Goal: Information Seeking & Learning: Learn about a topic

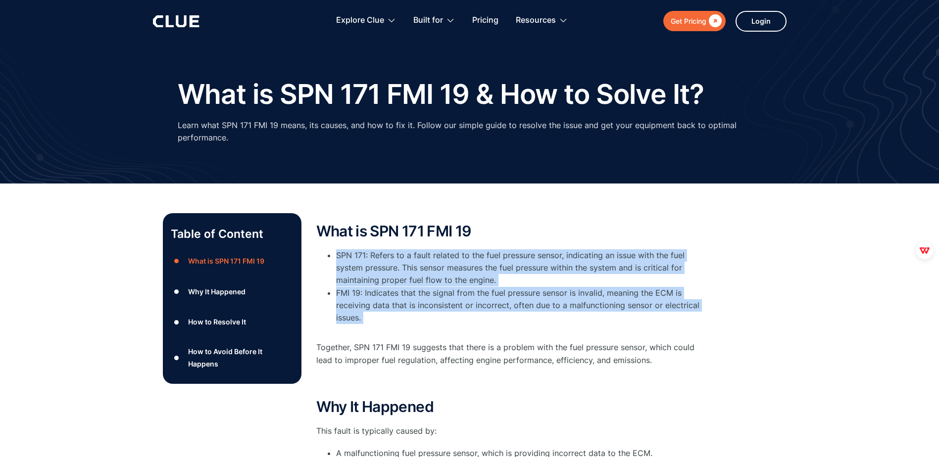
drag, startPoint x: 335, startPoint y: 255, endPoint x: 522, endPoint y: 336, distance: 204.3
click at [522, 336] on ul "SPN 171: Refers to a fault related to the fuel pressure sensor, indicating an i…" at bounding box center [514, 293] width 396 height 87
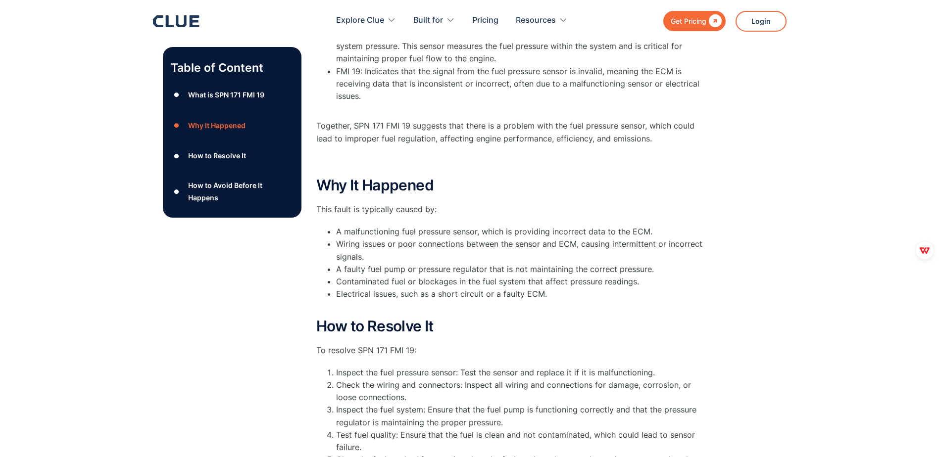
scroll to position [248, 0]
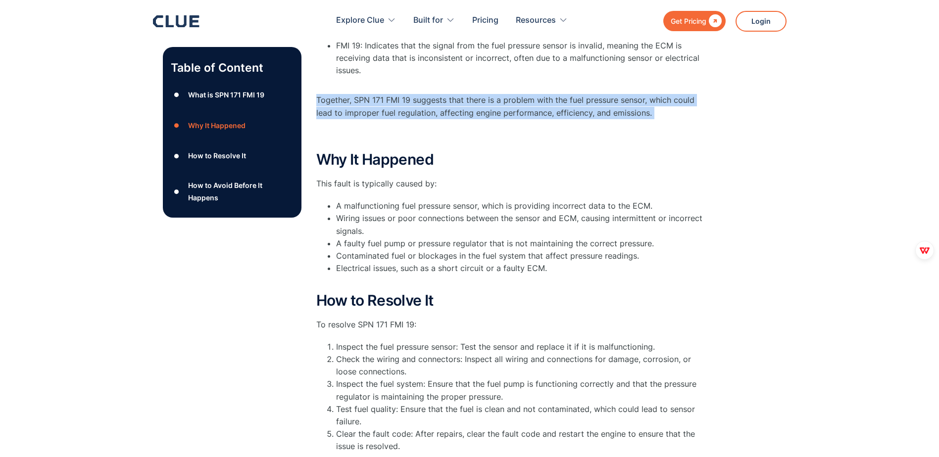
drag, startPoint x: 318, startPoint y: 98, endPoint x: 671, endPoint y: 119, distance: 354.2
click at [671, 119] on div "What is SPN 171 FMI 19 SPN 171: Refers to a fault related to the fuel pressure …" at bounding box center [514, 59] width 396 height 166
click at [883, 105] on div "Table of Content ● What is SPN 171 FMI 19 ● Why It Happened ● How to Resolve It…" at bounding box center [469, 275] width 939 height 678
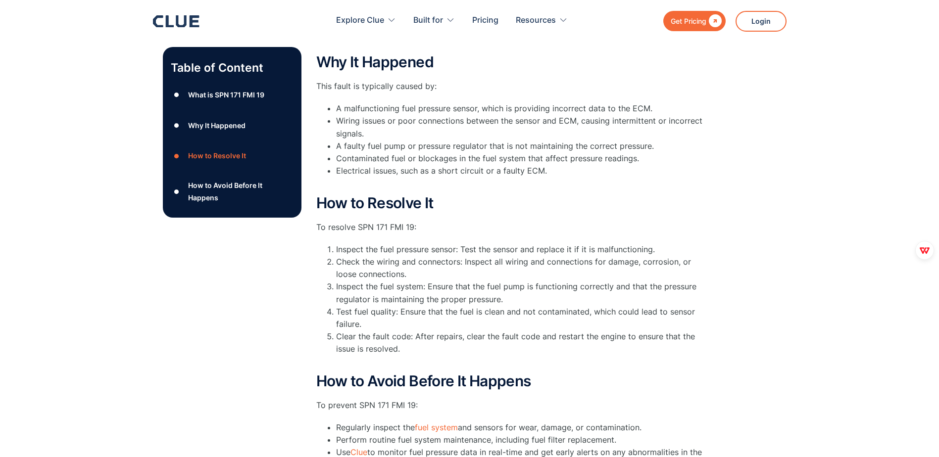
scroll to position [347, 0]
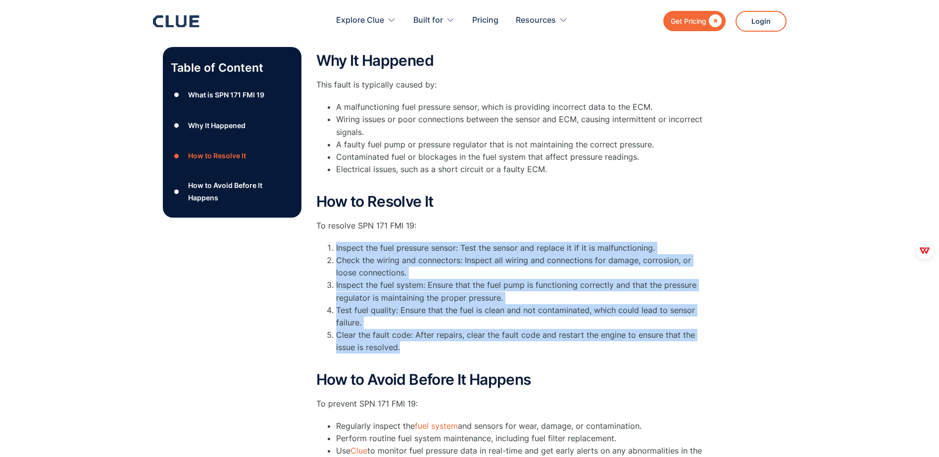
drag, startPoint x: 335, startPoint y: 246, endPoint x: 498, endPoint y: 346, distance: 191.1
click at [498, 346] on ol "Inspect the fuel pressure sensor: Test the sensor and replace it if it is malfu…" at bounding box center [514, 304] width 396 height 125
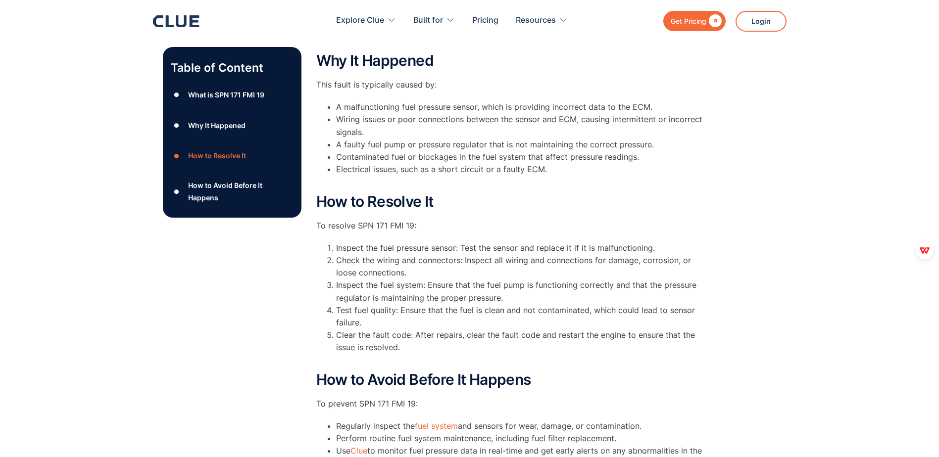
click at [854, 220] on div "Table of Content ● What is SPN 171 FMI 19 ● Why It Happened ● How to Resolve It…" at bounding box center [469, 176] width 939 height 678
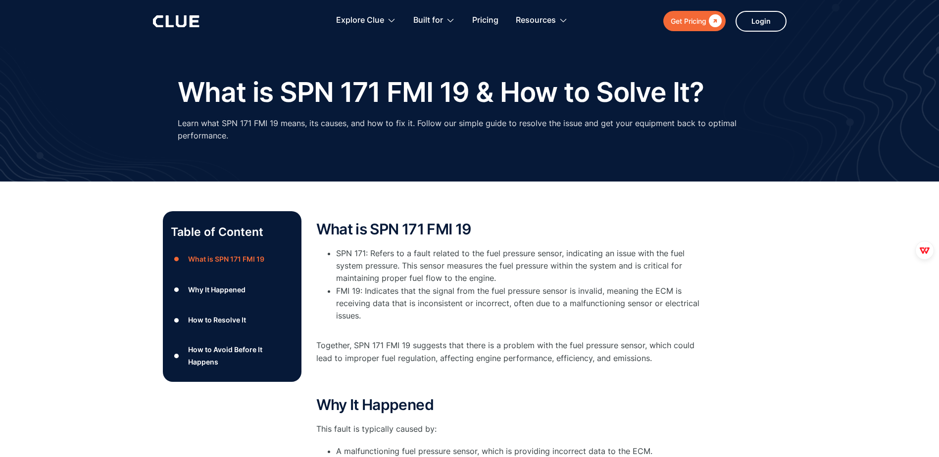
scroll to position [0, 0]
